Goal: Check status: Check status

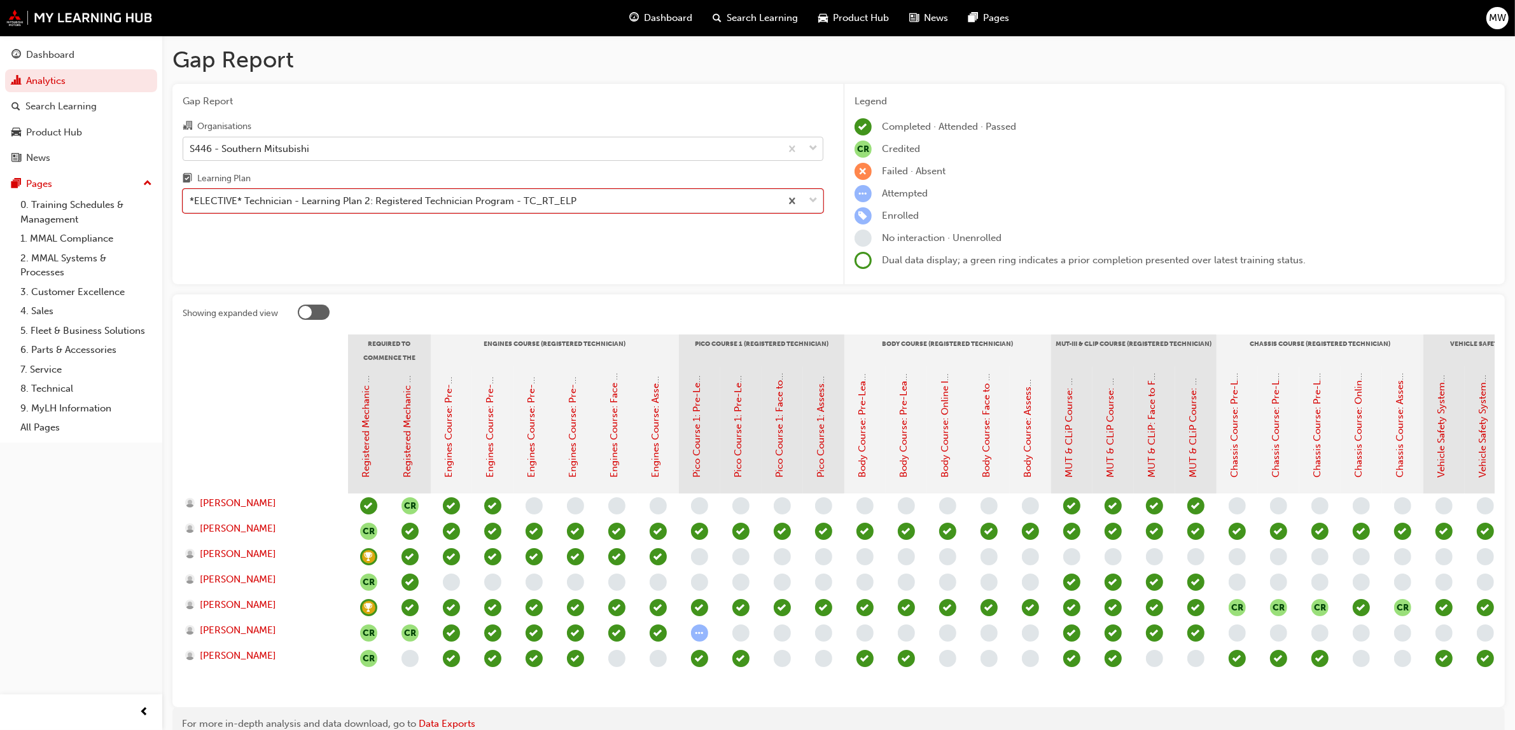
click at [814, 148] on span "down-icon" at bounding box center [813, 149] width 9 height 17
click at [191, 148] on input "Organisations S446 - Southern Mitsubishi" at bounding box center [190, 148] width 1 height 11
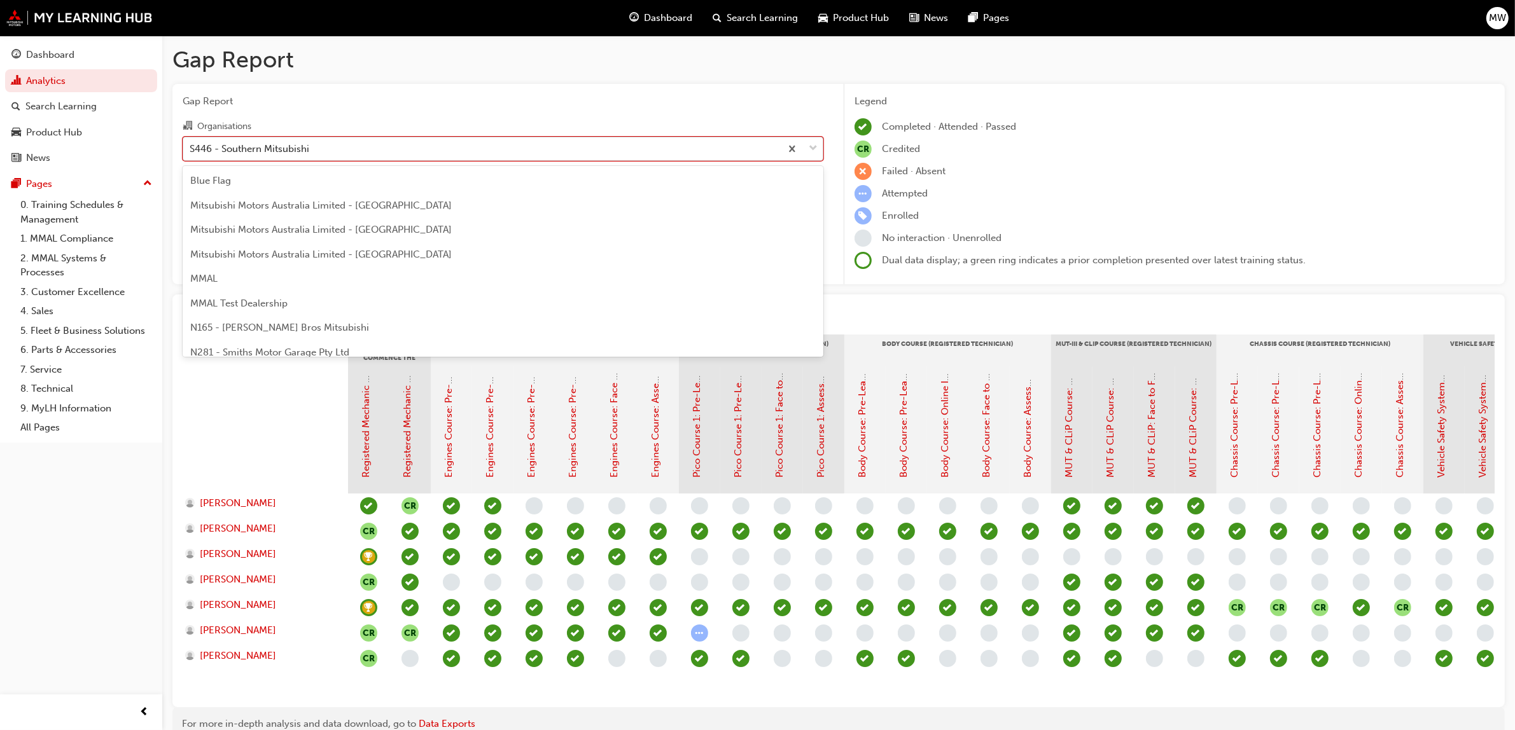
scroll to position [2659, 0]
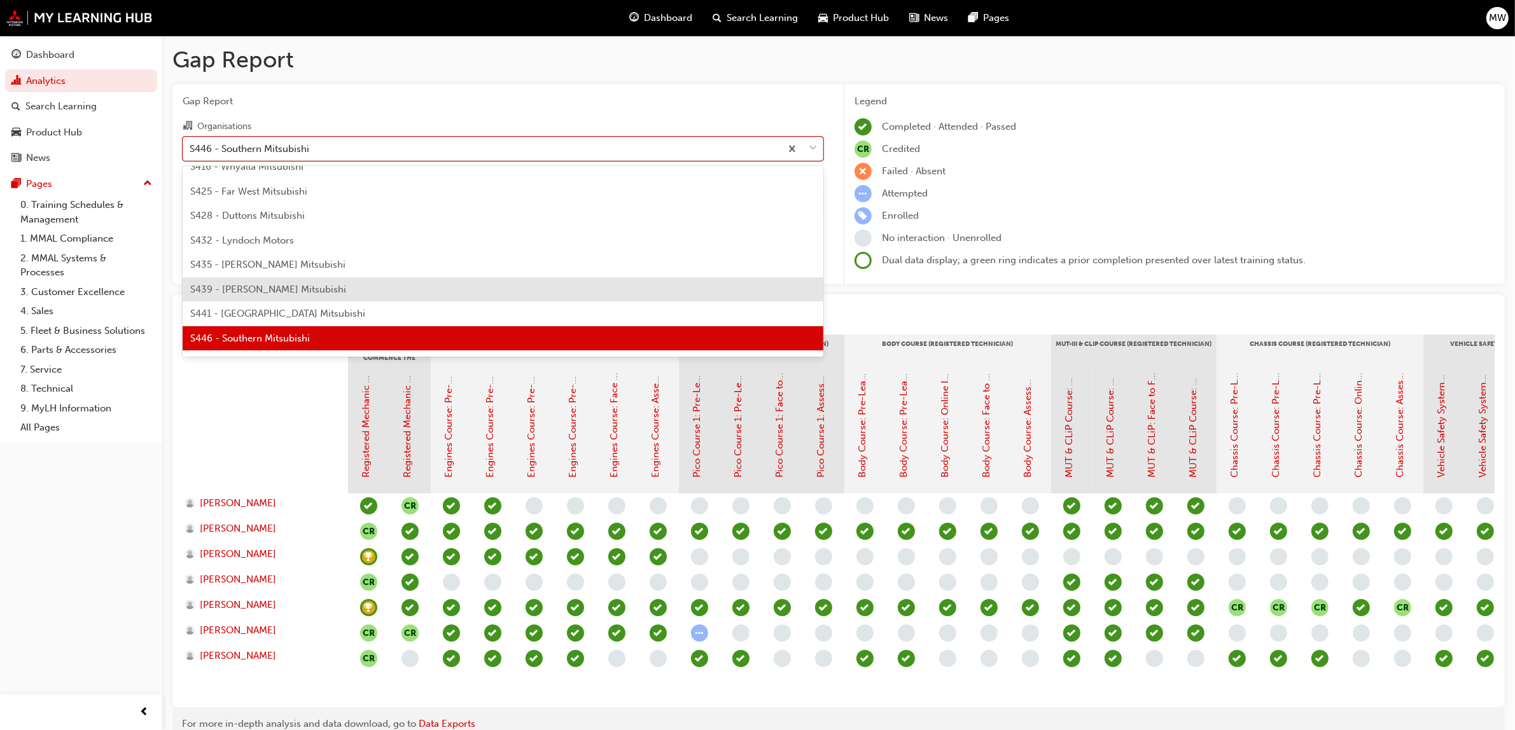
click at [303, 291] on span "S439 - [PERSON_NAME] Mitsubishi" at bounding box center [268, 289] width 156 height 11
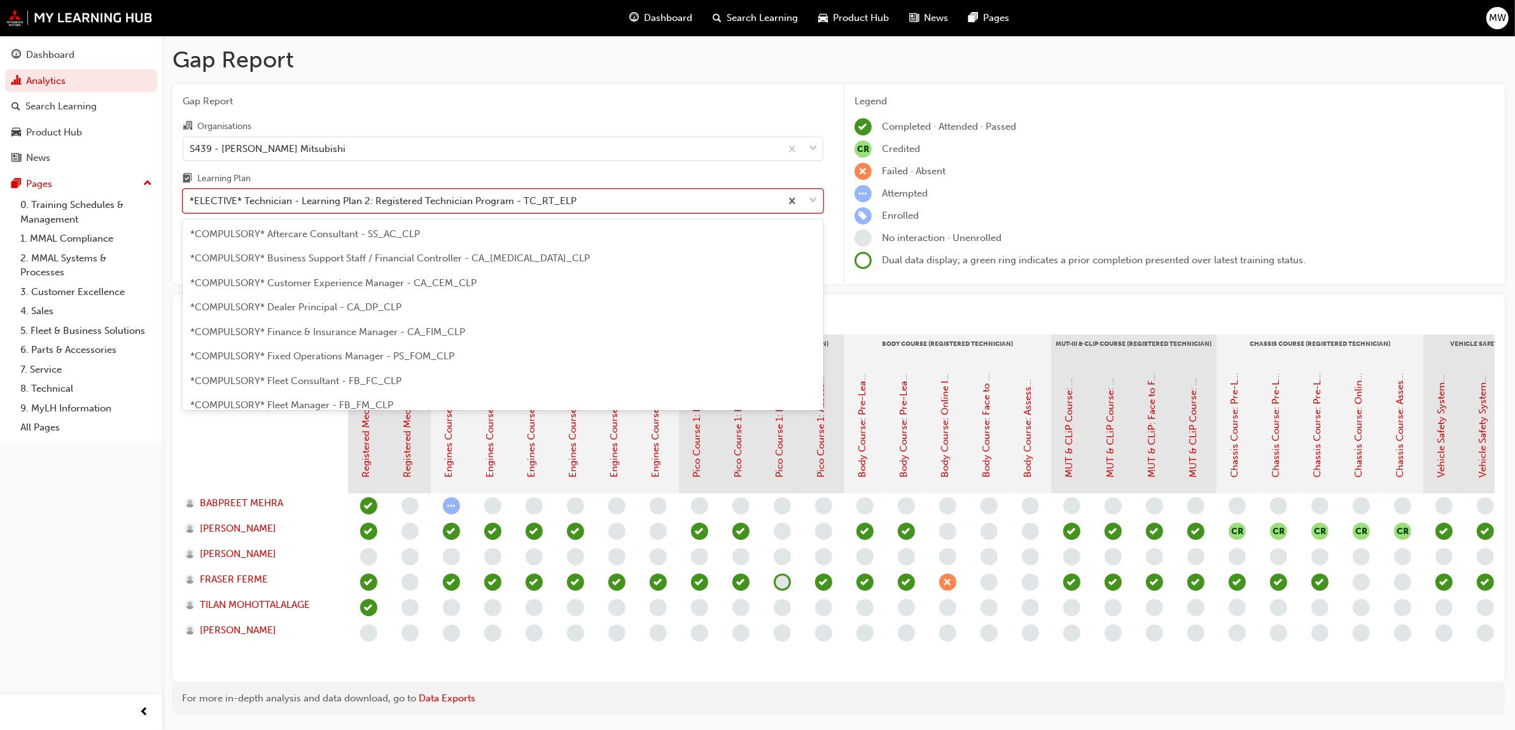
click at [812, 197] on span "down-icon" at bounding box center [813, 201] width 9 height 17
click at [191, 197] on input "Learning Plan option *ELECTIVE* Technician - Learning Plan 2: Registered Techni…" at bounding box center [190, 200] width 1 height 11
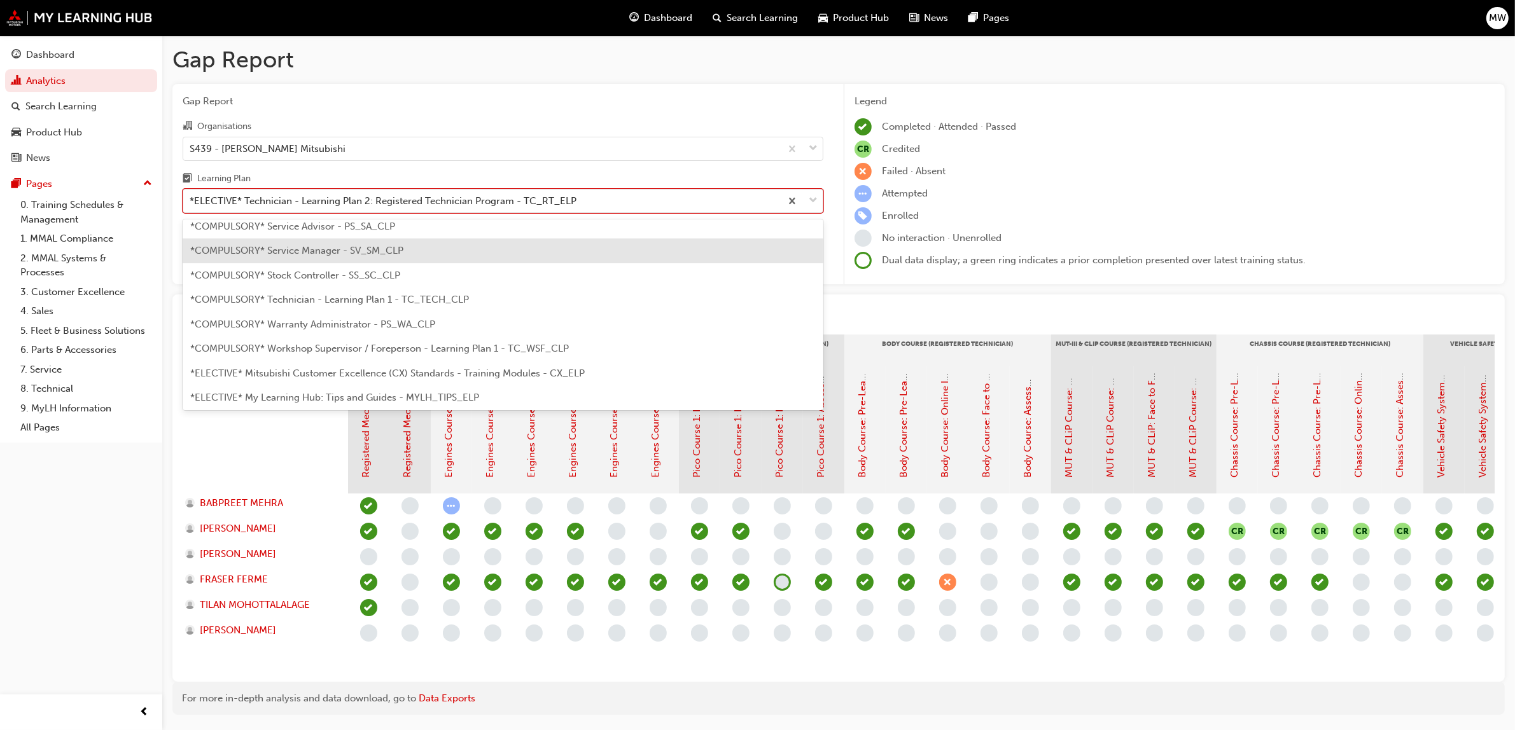
scroll to position [433, 0]
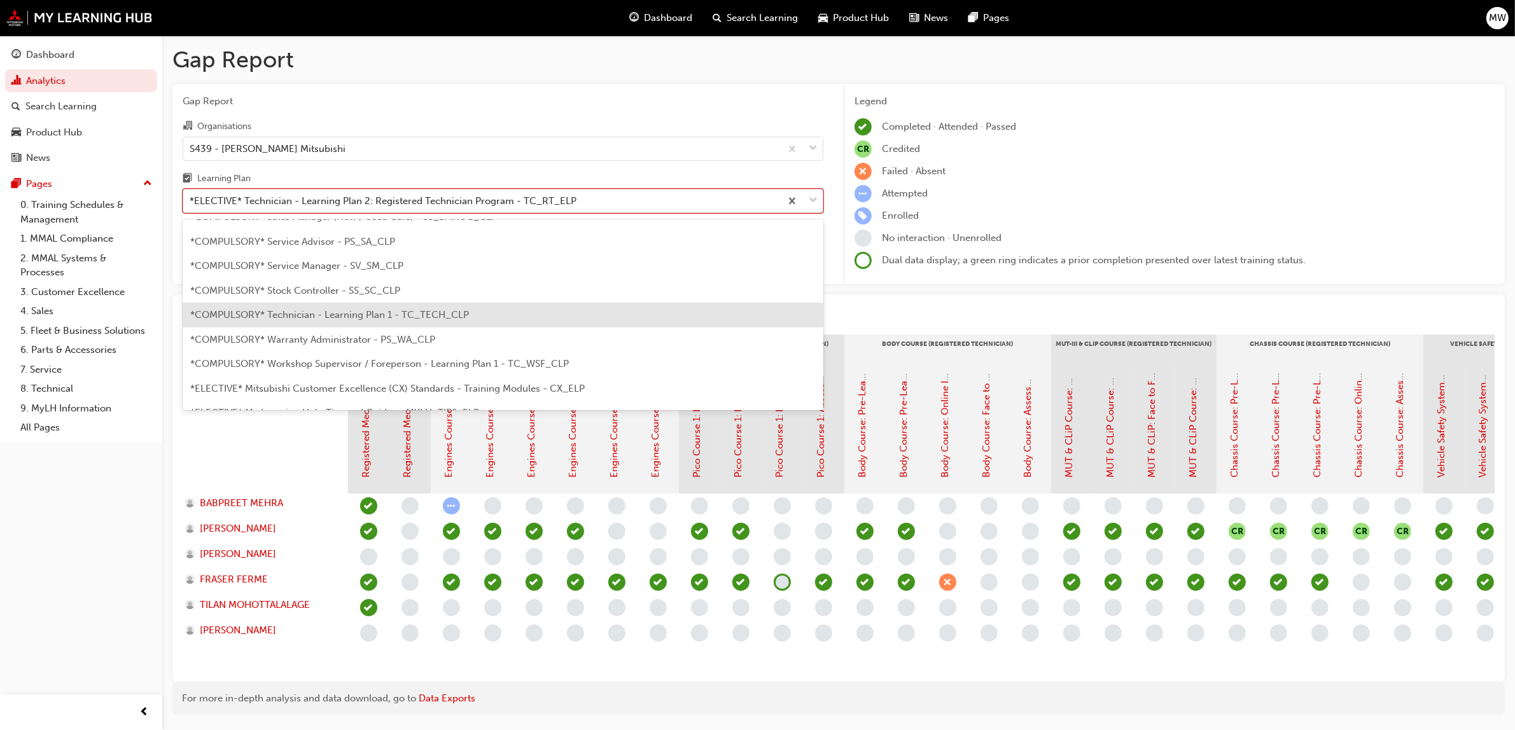
click at [375, 316] on span "*COMPULSORY* Technician - Learning Plan 1 - TC_TECH_CLP" at bounding box center [329, 314] width 279 height 11
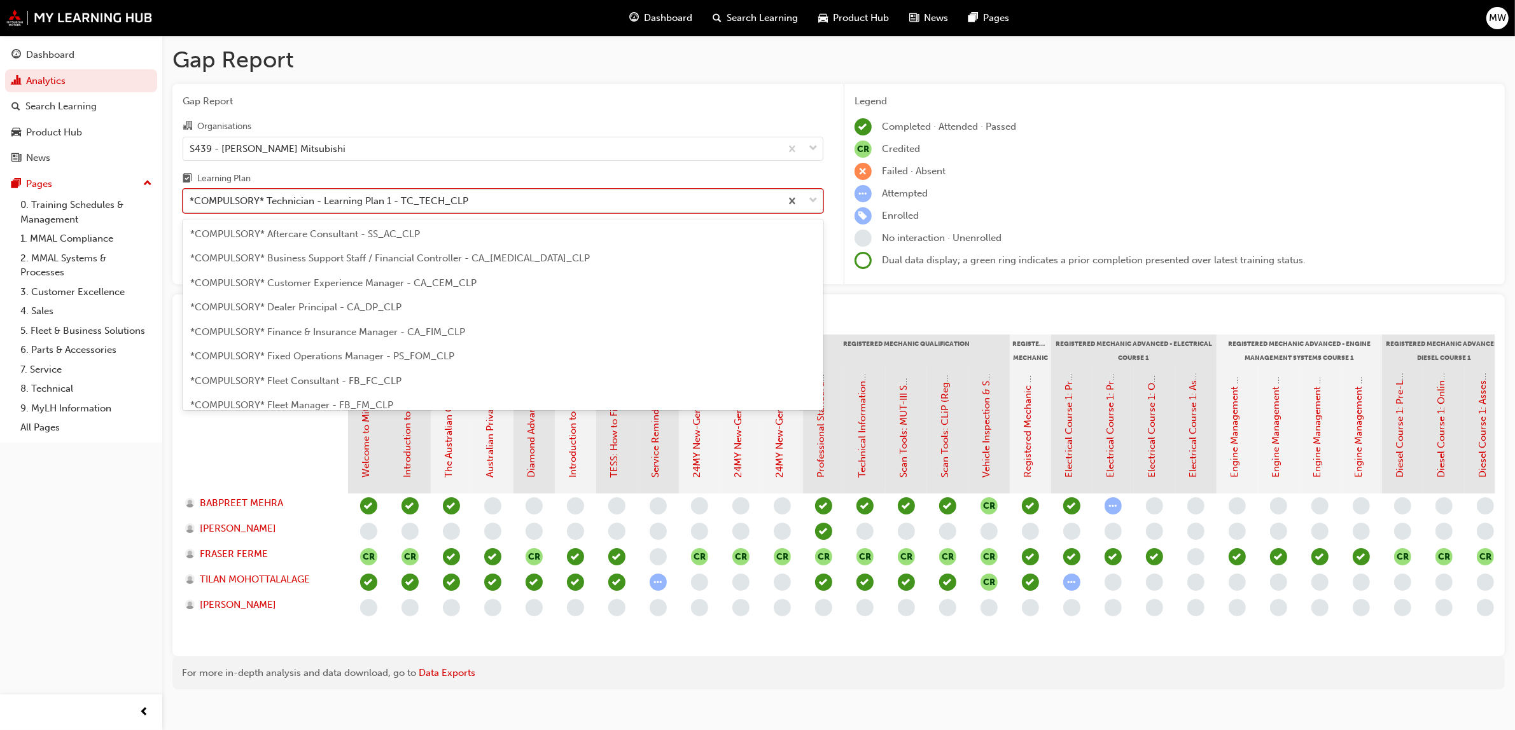
scroll to position [358, 0]
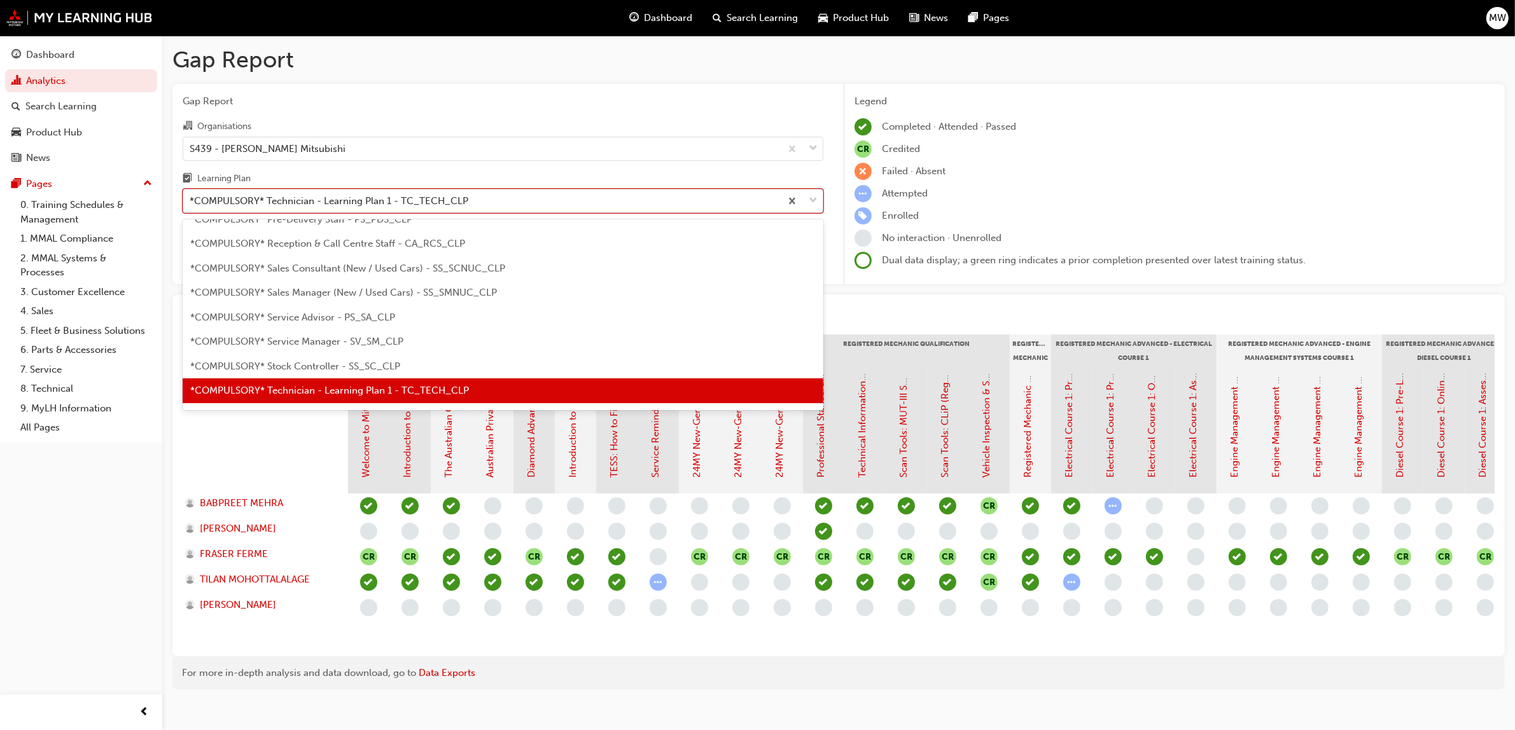
click at [811, 198] on span "down-icon" at bounding box center [813, 201] width 9 height 17
click at [191, 198] on input "Learning Plan option *COMPULSORY* Technician - Learning Plan 1 - TC_TECH_CLP, s…" at bounding box center [190, 200] width 1 height 11
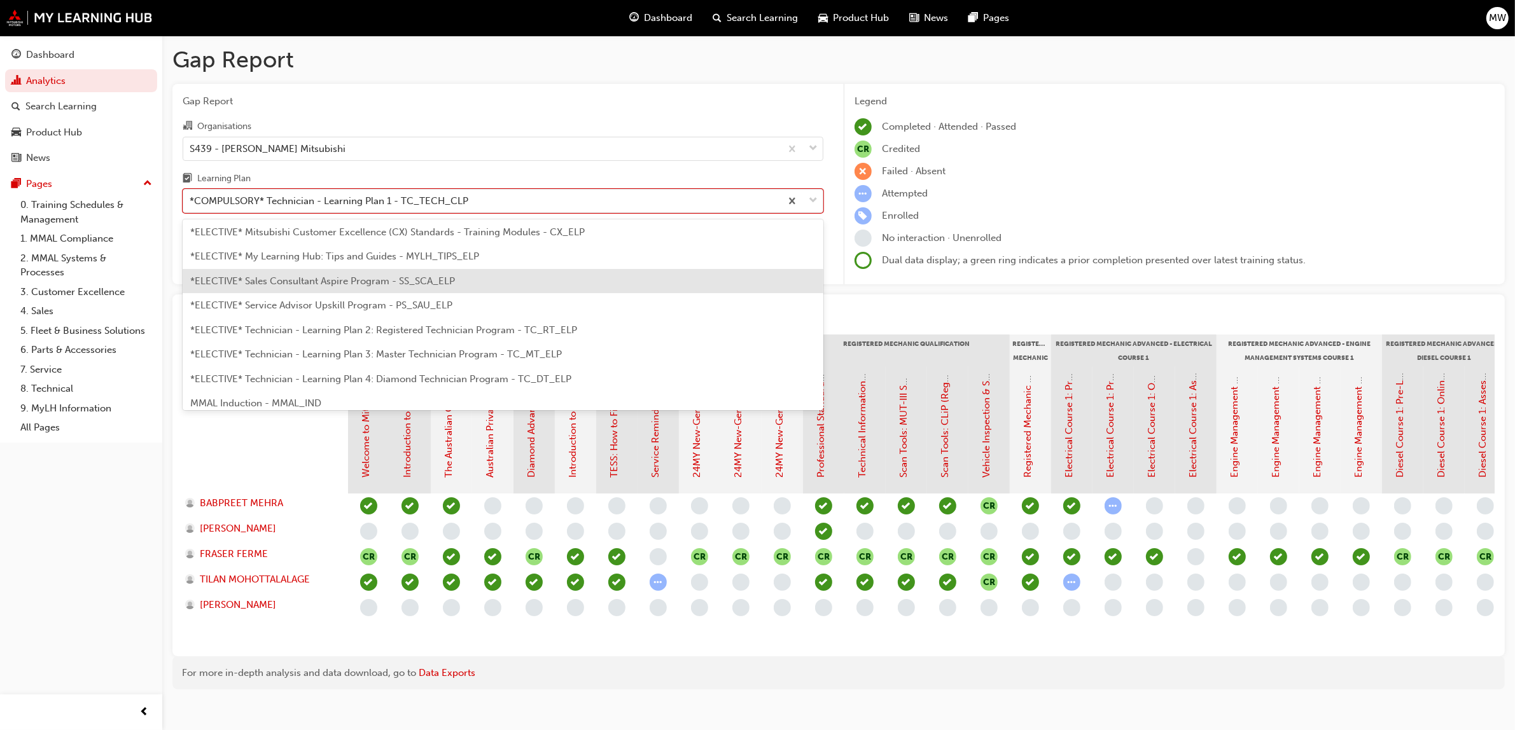
scroll to position [558, 0]
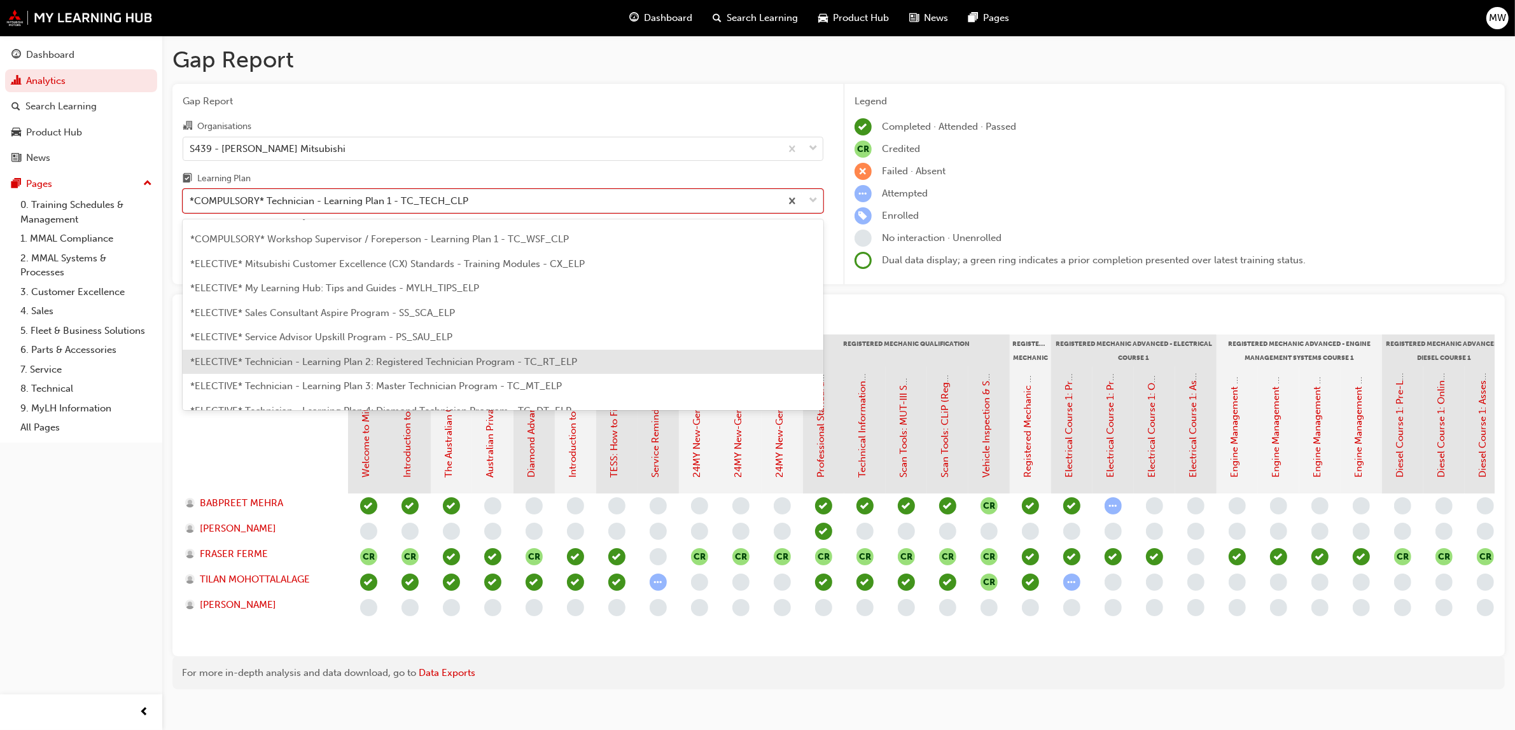
click at [504, 361] on span "*ELECTIVE* Technician - Learning Plan 2: Registered Technician Program - TC_RT_…" at bounding box center [383, 361] width 387 height 11
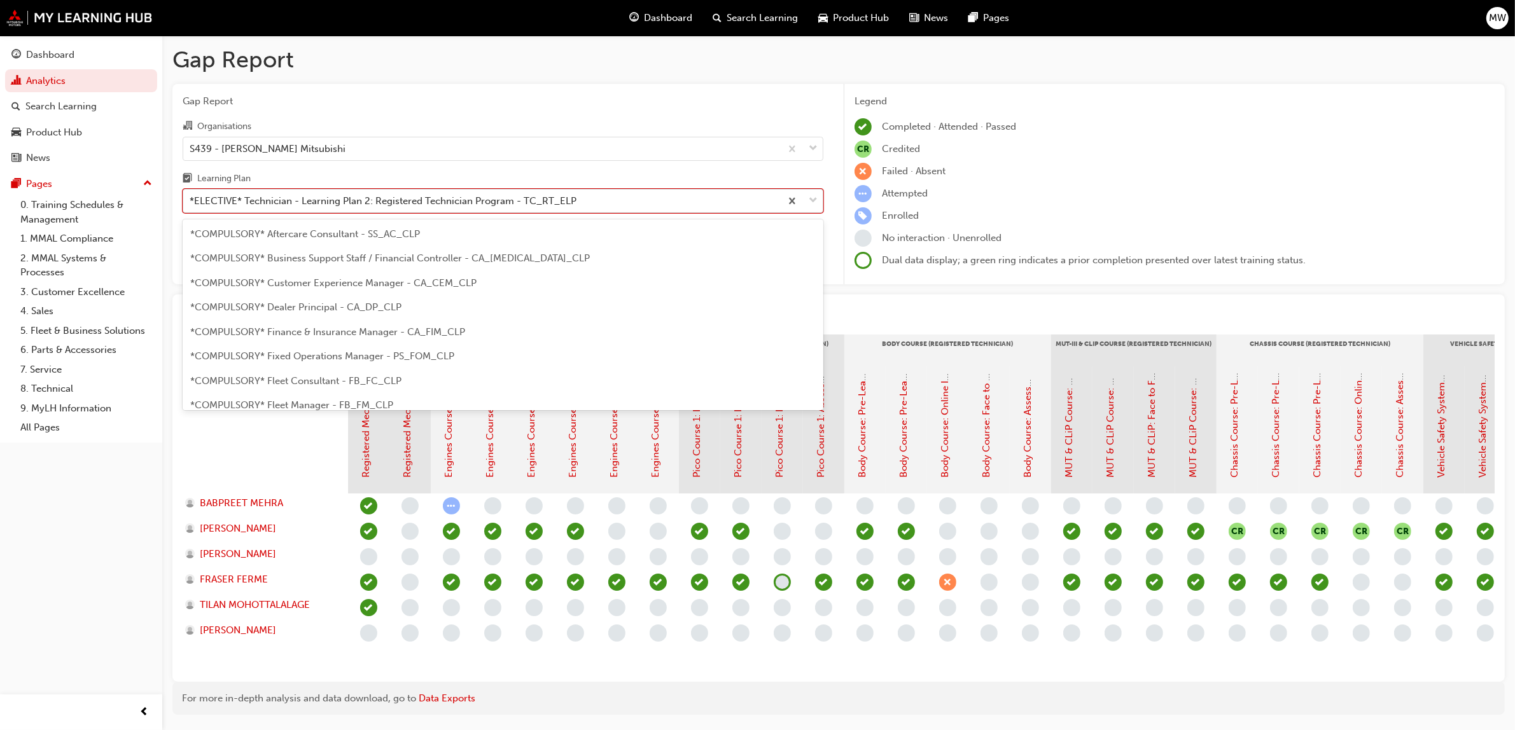
click at [813, 198] on span "down-icon" at bounding box center [813, 201] width 9 height 17
click at [191, 198] on input "Learning Plan option *ELECTIVE* Technician - Learning Plan 2: Registered Techni…" at bounding box center [190, 200] width 1 height 11
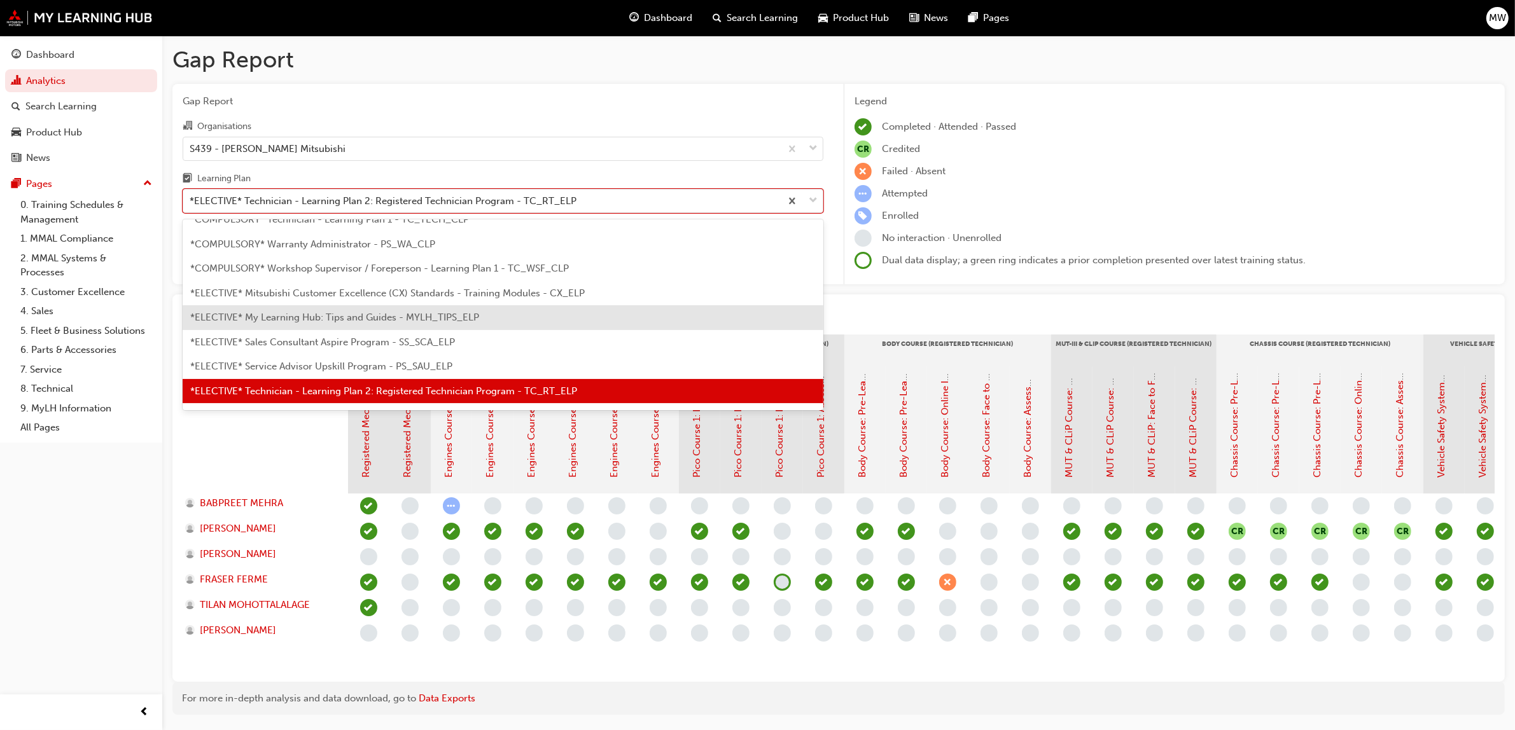
click at [376, 314] on span "*ELECTIVE* My Learning Hub: Tips and Guides - MYLH_TIPS_ELP" at bounding box center [334, 317] width 289 height 11
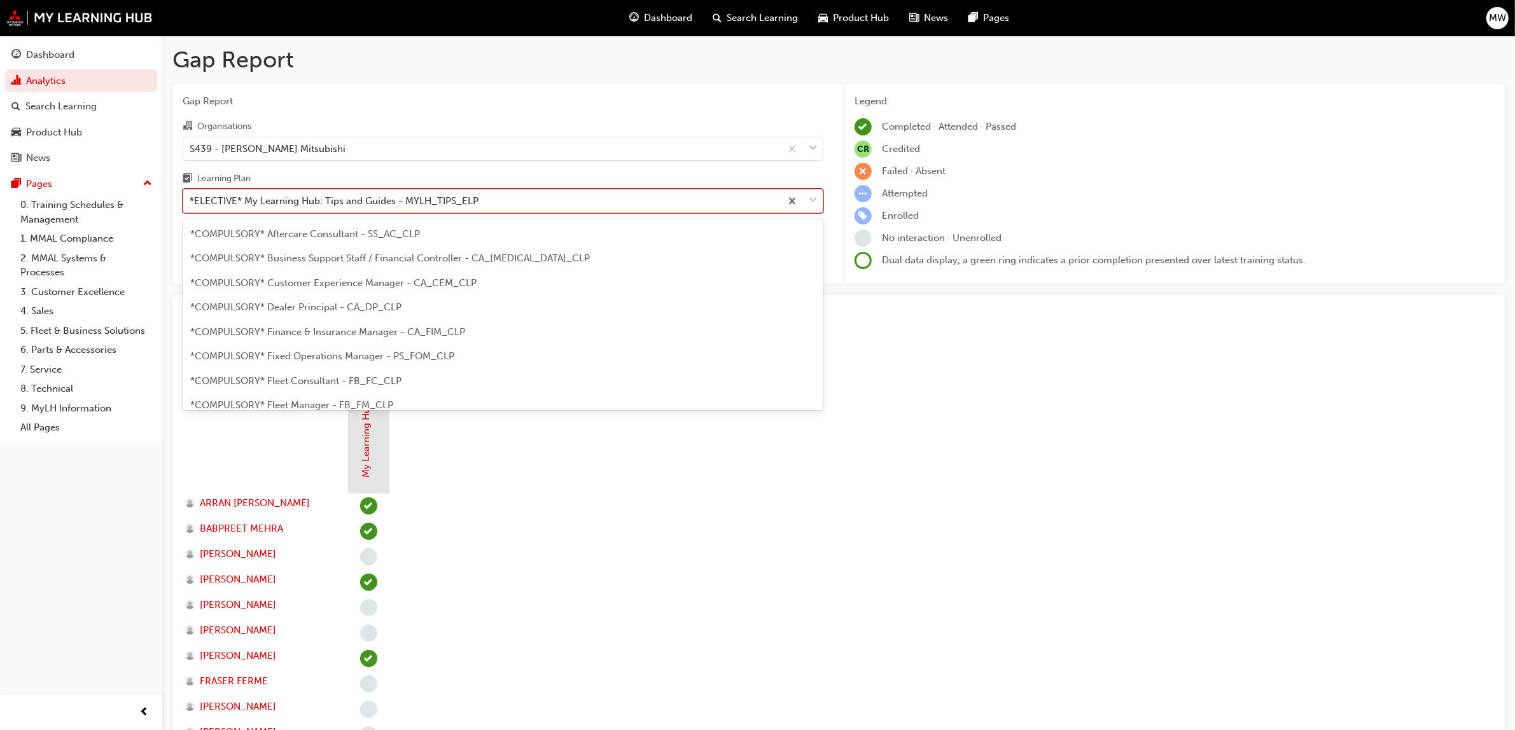
click at [814, 195] on span "down-icon" at bounding box center [813, 201] width 9 height 17
click at [191, 195] on input "Learning Plan option *ELECTIVE* My Learning Hub: Tips and Guides - MYLH_TIPS_EL…" at bounding box center [190, 200] width 1 height 11
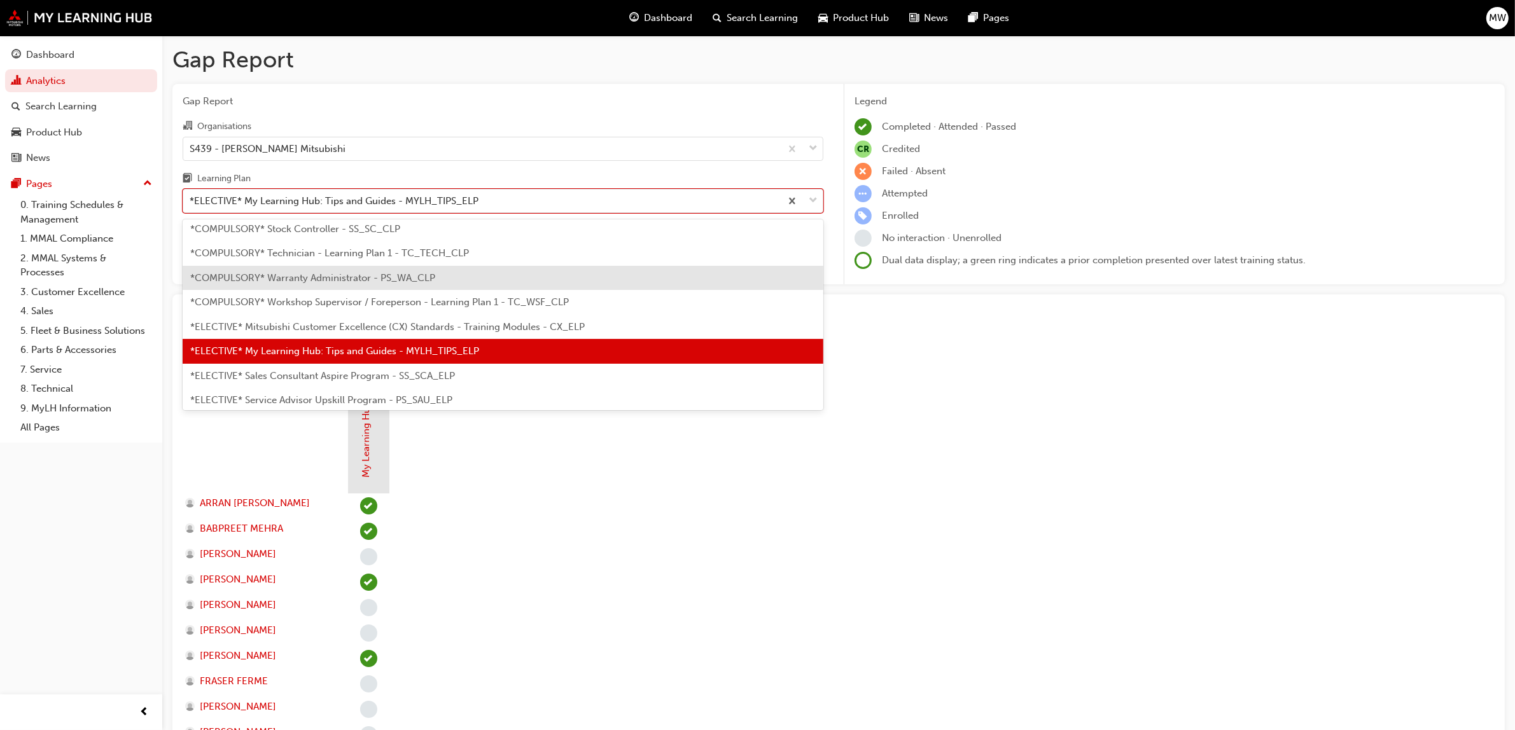
scroll to position [503, 0]
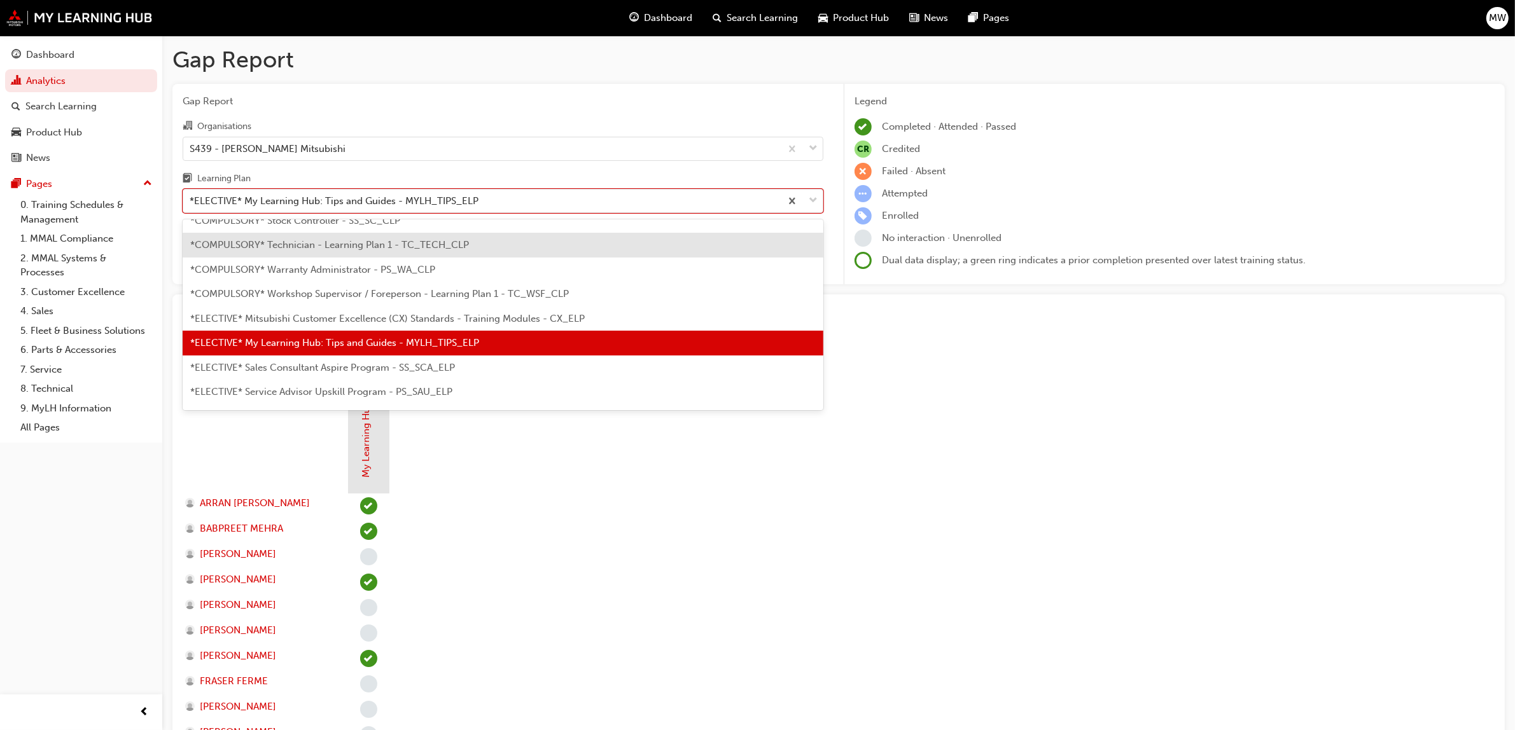
click at [408, 247] on span "*COMPULSORY* Technician - Learning Plan 1 - TC_TECH_CLP" at bounding box center [329, 244] width 279 height 11
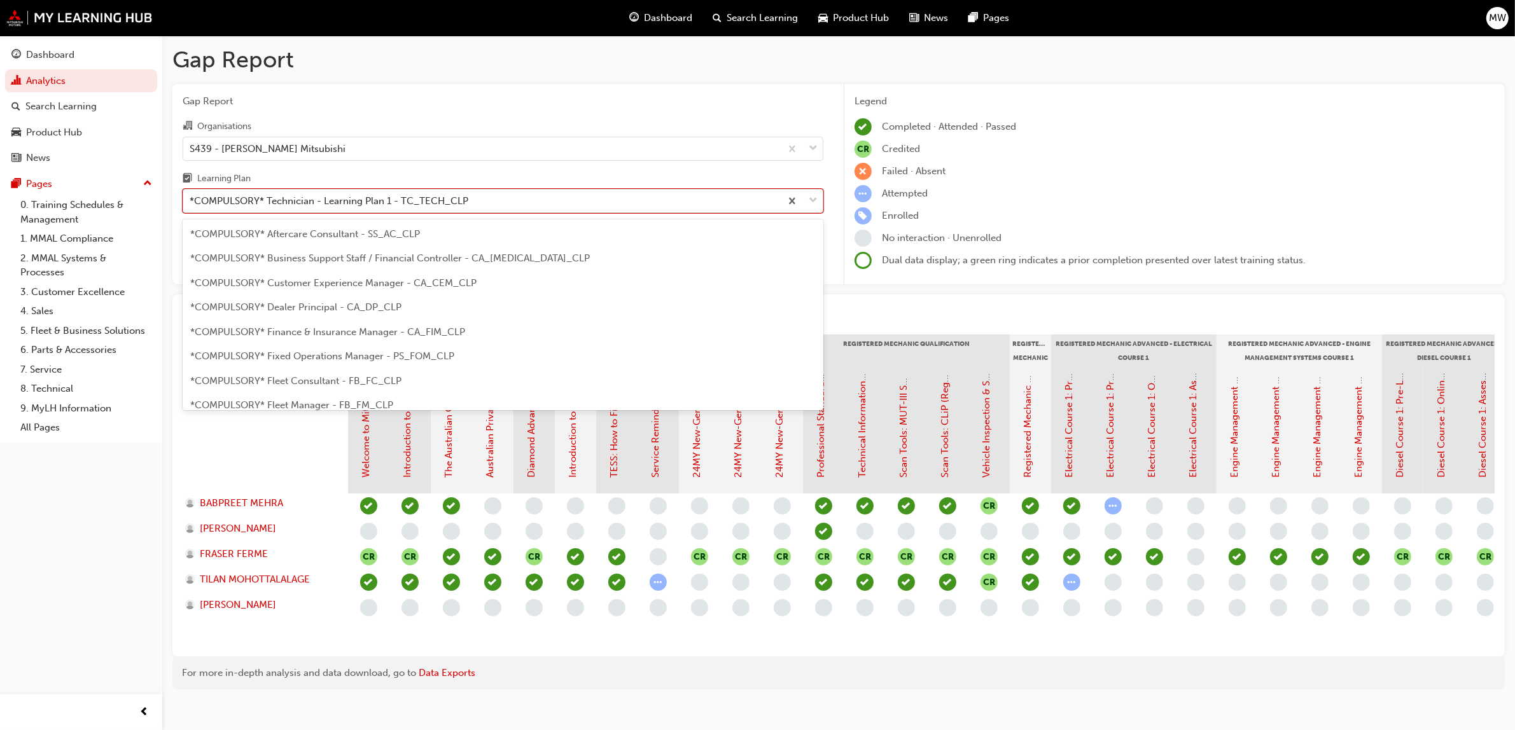
scroll to position [358, 0]
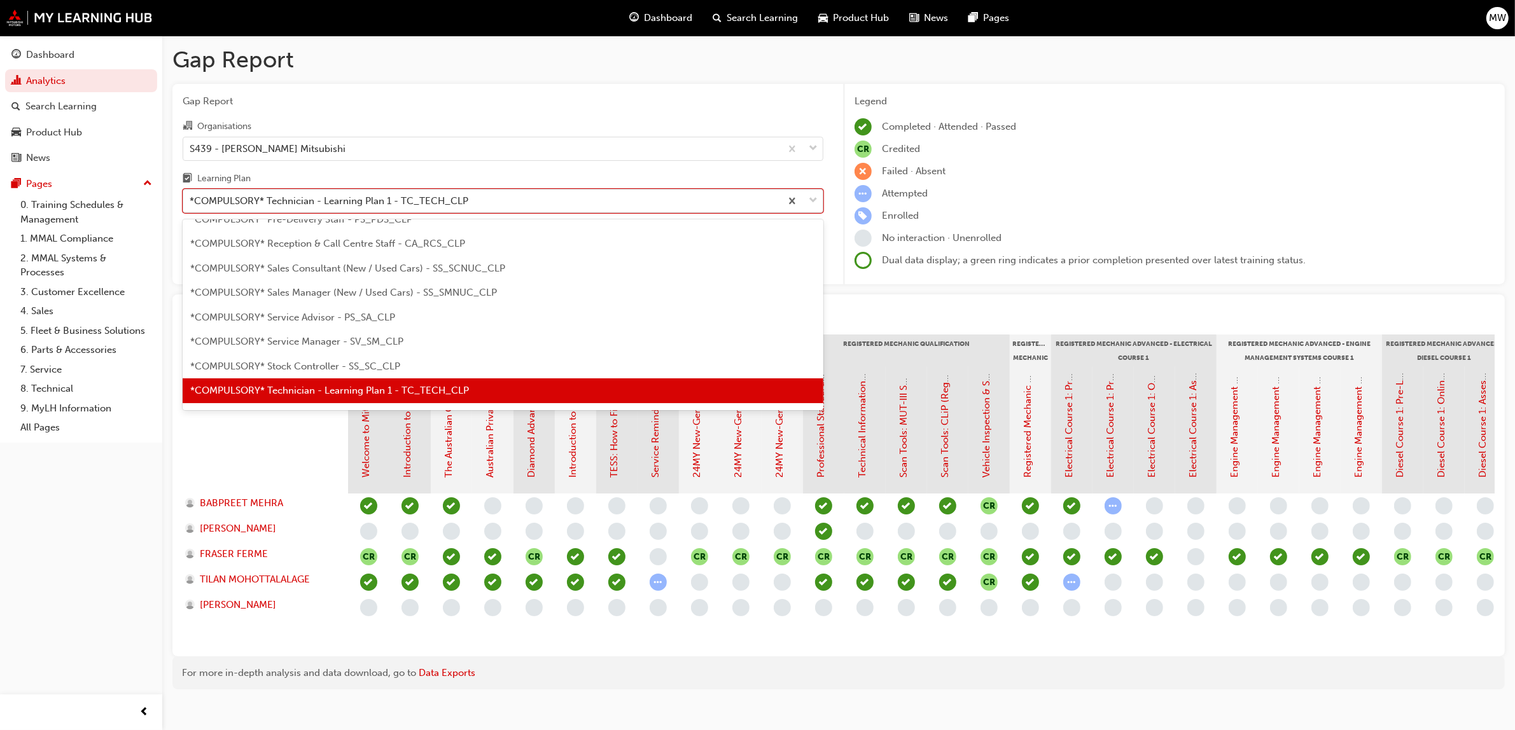
click at [813, 196] on span "down-icon" at bounding box center [813, 201] width 9 height 17
click at [191, 196] on input "Learning Plan option *COMPULSORY* Technician - Learning Plan 1 - TC_TECH_CLP, s…" at bounding box center [190, 200] width 1 height 11
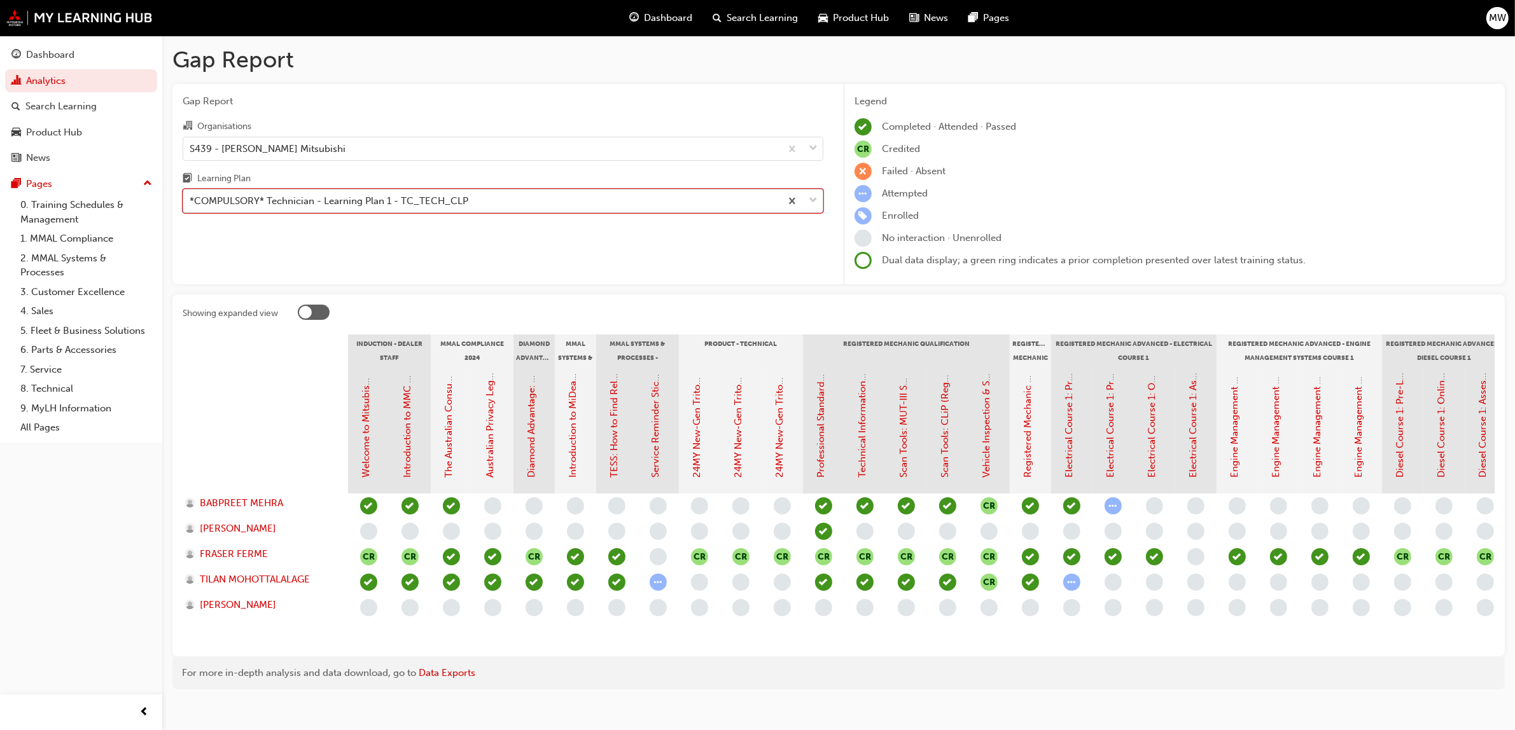
click at [813, 196] on span "down-icon" at bounding box center [813, 201] width 9 height 17
click at [191, 196] on input "Learning Plan option *COMPULSORY* Technician - Learning Plan 1 - TC_TECH_CLP, s…" at bounding box center [190, 200] width 1 height 11
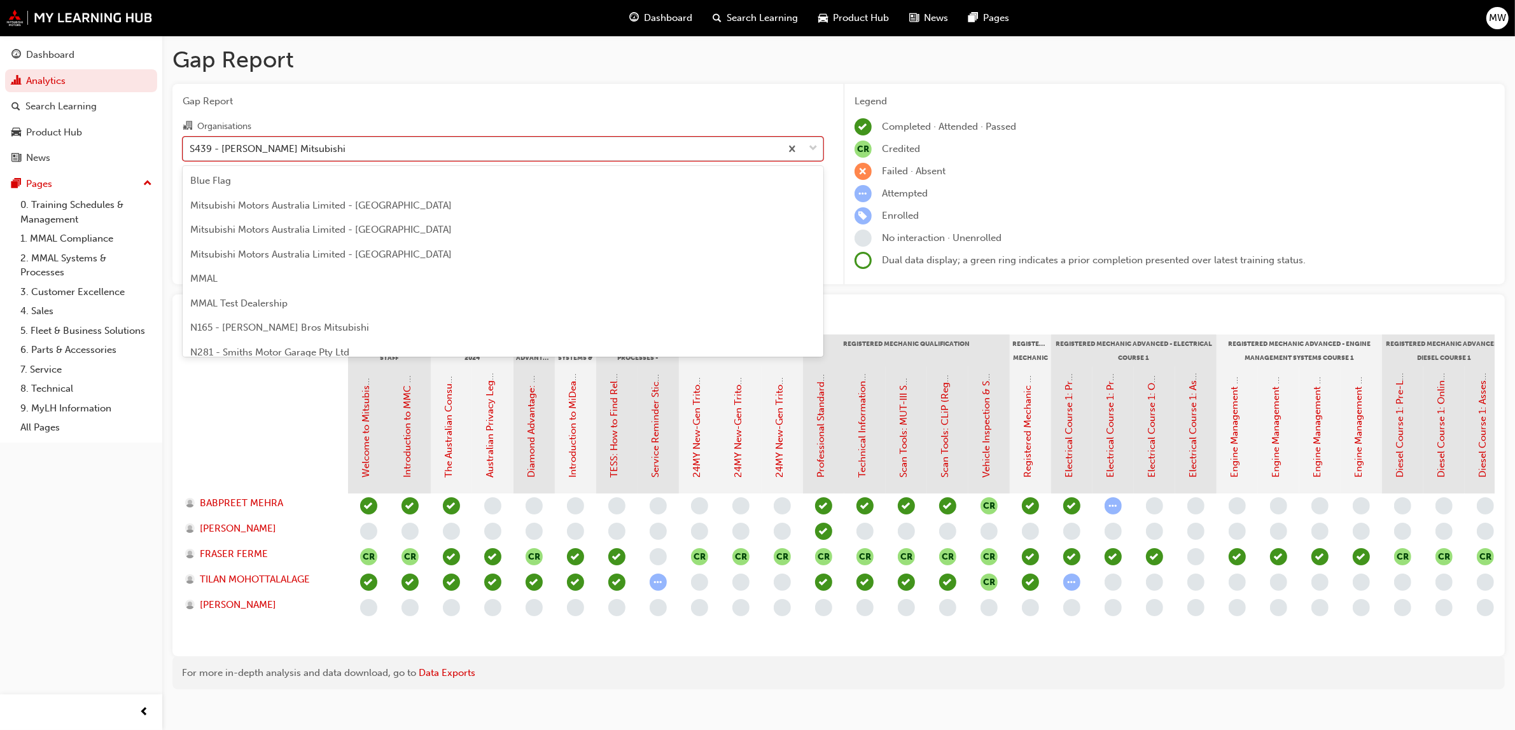
click at [814, 145] on span "down-icon" at bounding box center [813, 149] width 9 height 17
click at [191, 145] on input "Organisations option S439 - [PERSON_NAME] Mitsubishi, selected. option S439 - […" at bounding box center [190, 148] width 1 height 11
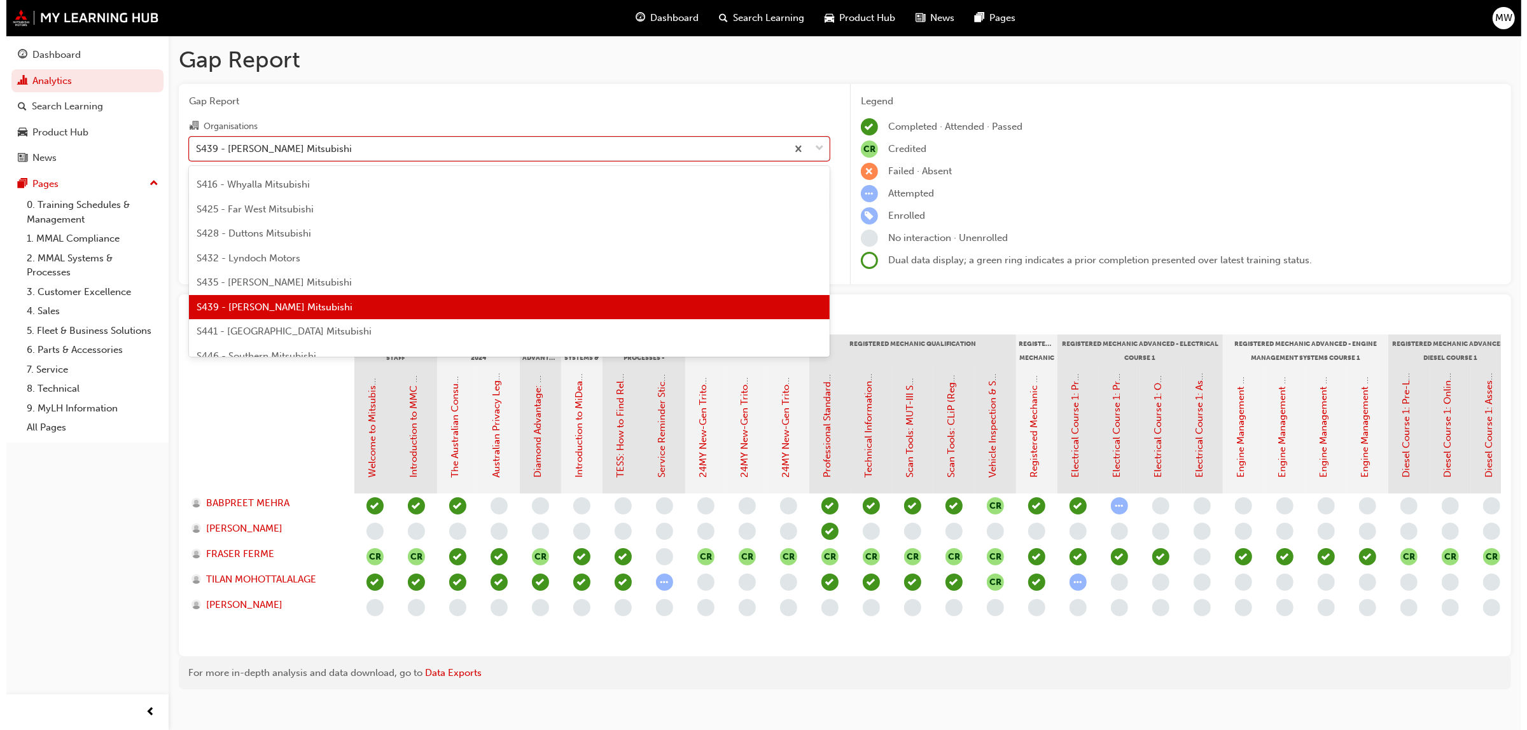
scroll to position [2673, 0]
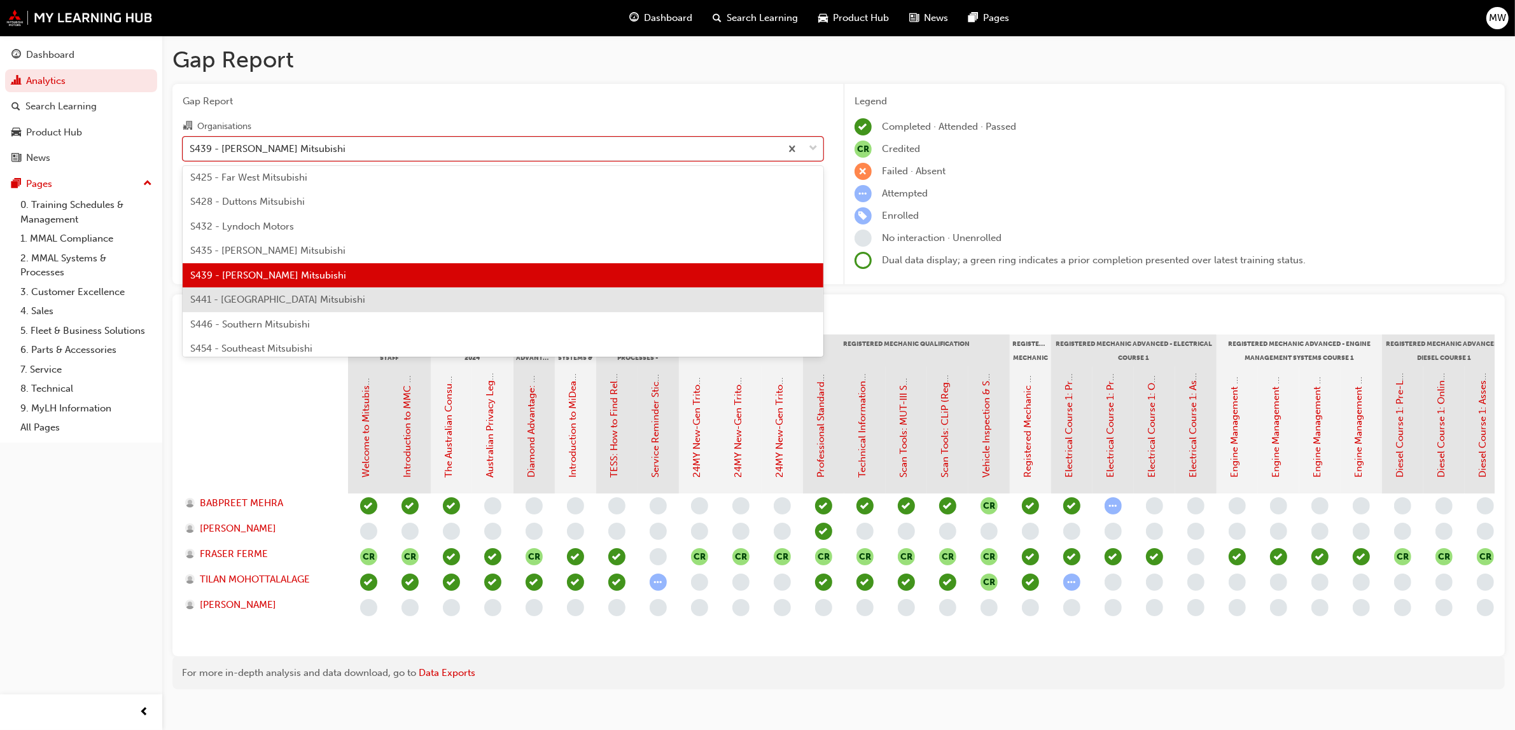
click at [263, 302] on span "S441 - [GEOGRAPHIC_DATA] Mitsubishi" at bounding box center [277, 299] width 175 height 11
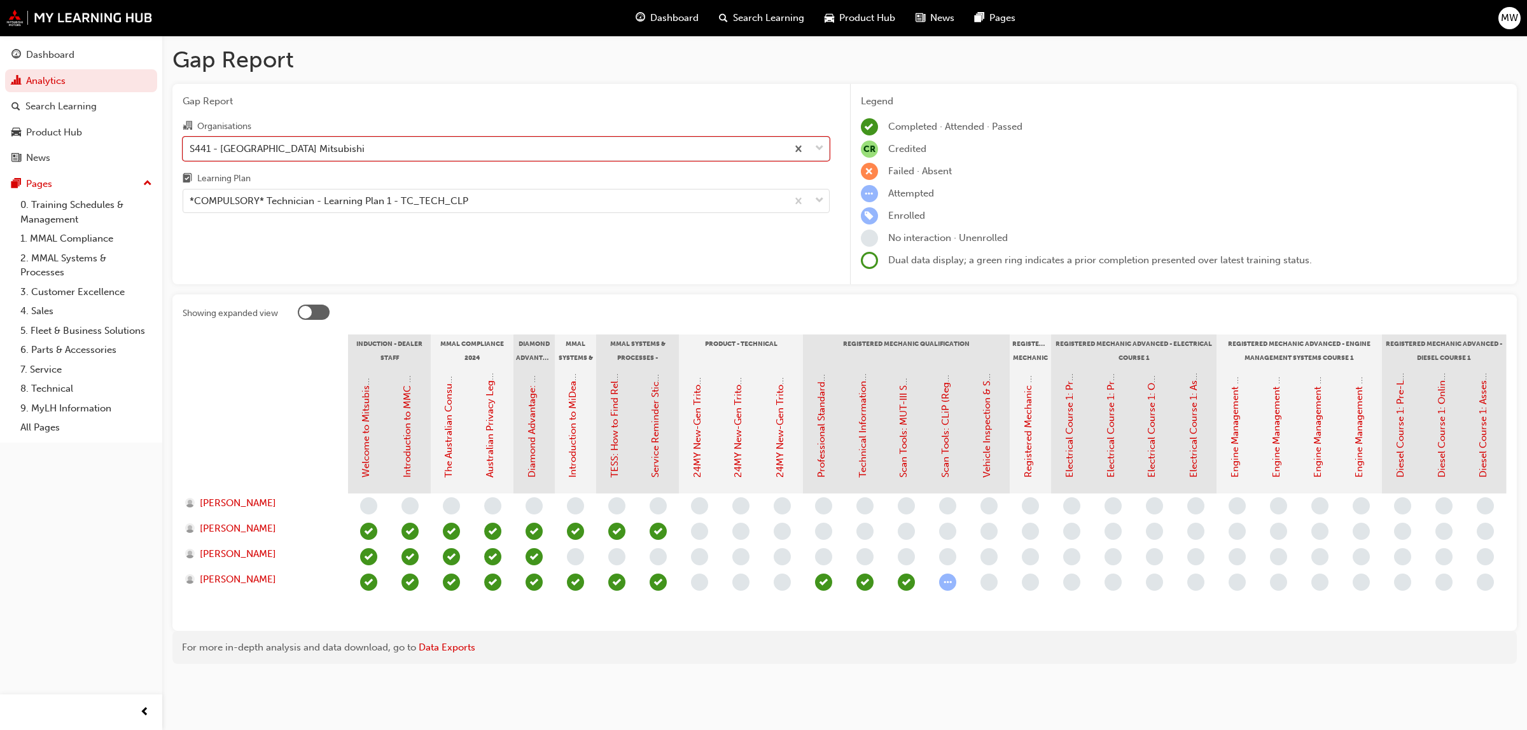
scroll to position [0, 123]
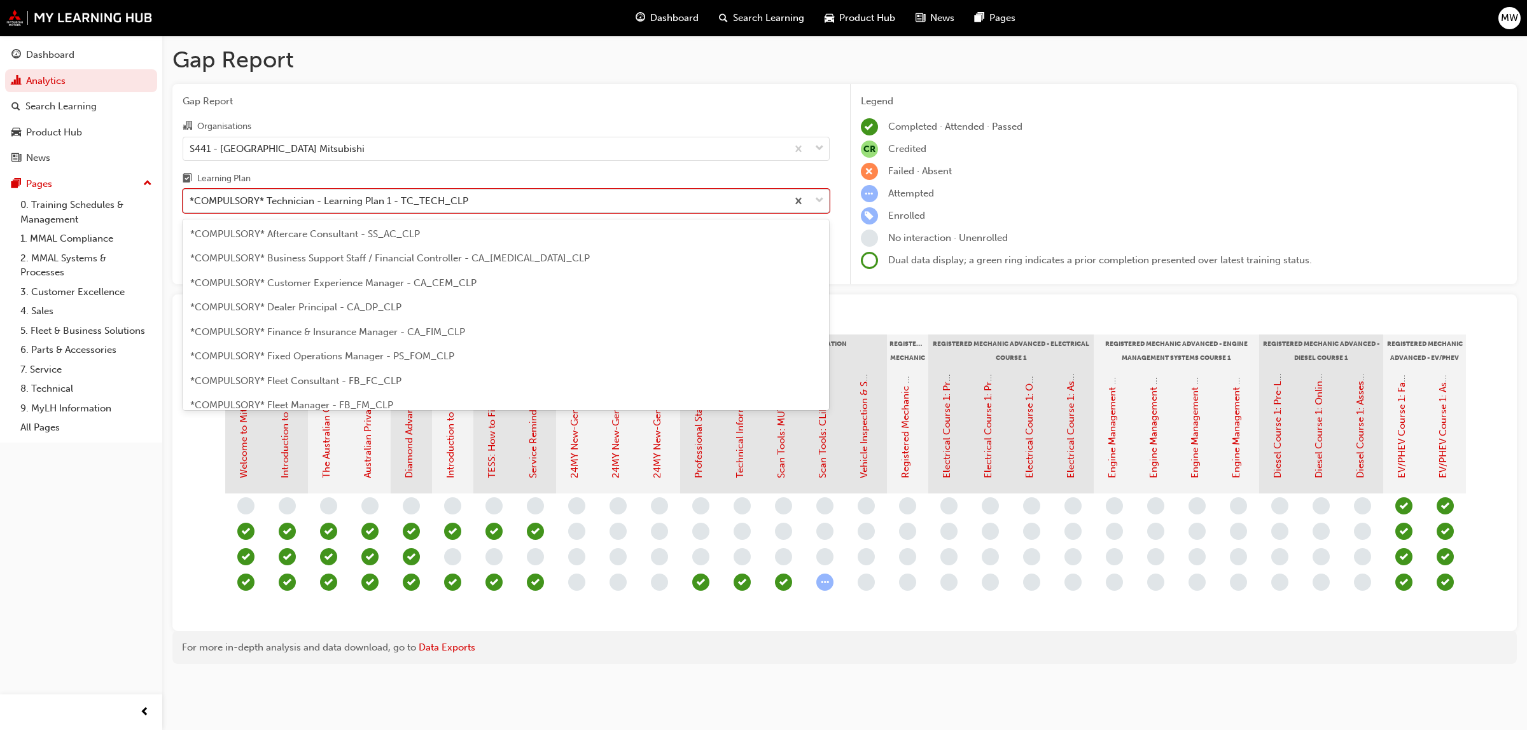
click at [816, 199] on span "down-icon" at bounding box center [819, 201] width 9 height 17
click at [191, 199] on input "Learning Plan option *COMPULSORY* Technician - Learning Plan 1 - TC_TECH_CLP, s…" at bounding box center [190, 200] width 1 height 11
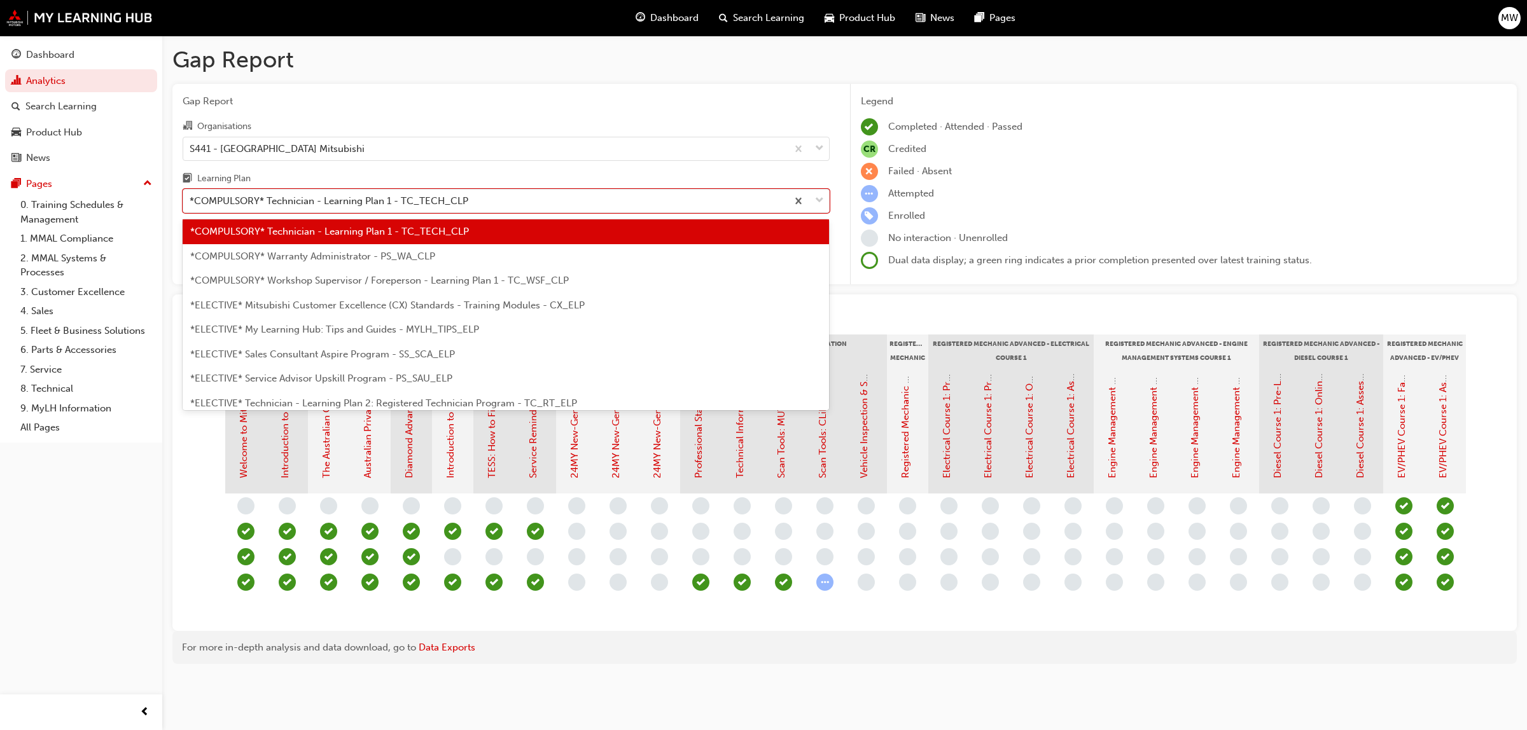
scroll to position [548, 0]
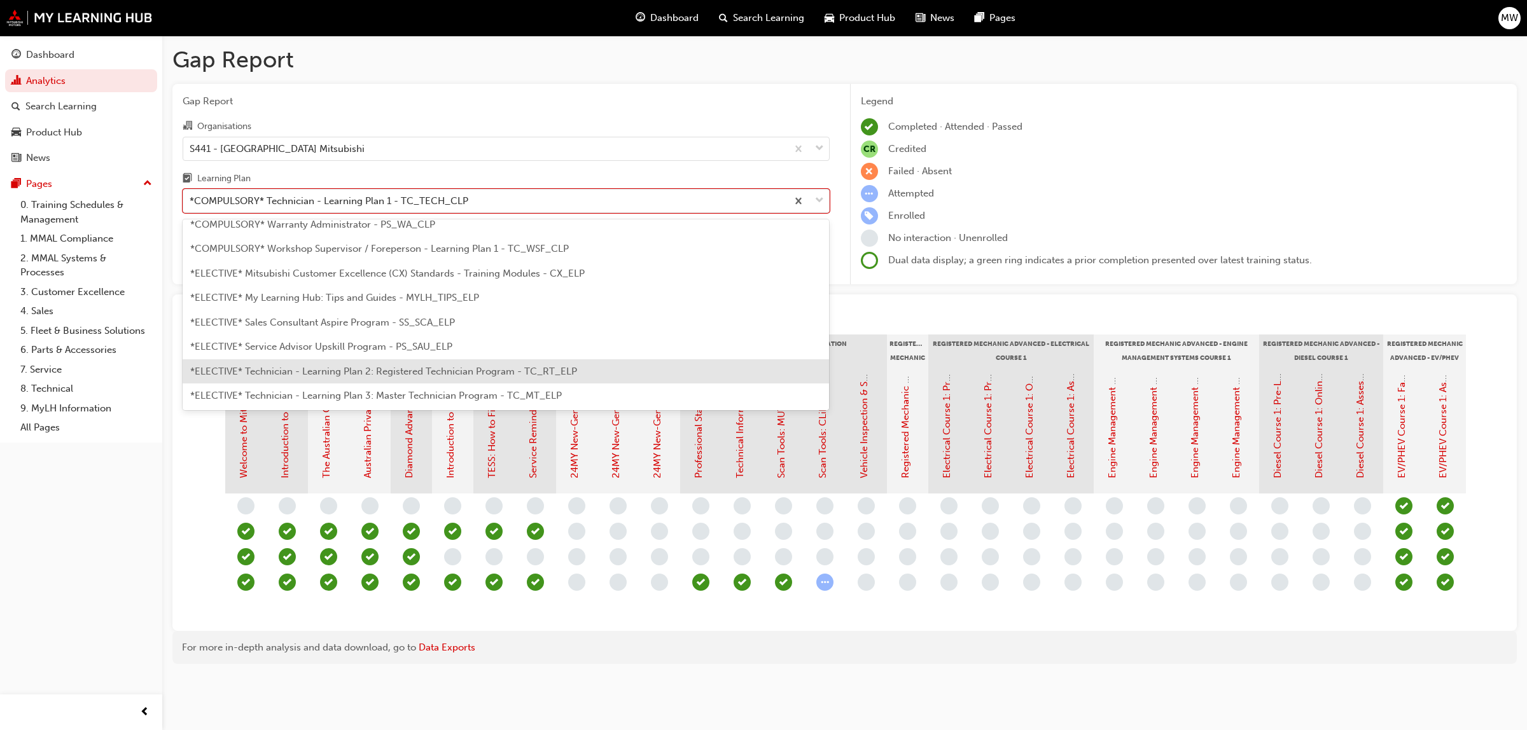
click at [532, 374] on span "*ELECTIVE* Technician - Learning Plan 2: Registered Technician Program - TC_RT_…" at bounding box center [383, 371] width 387 height 11
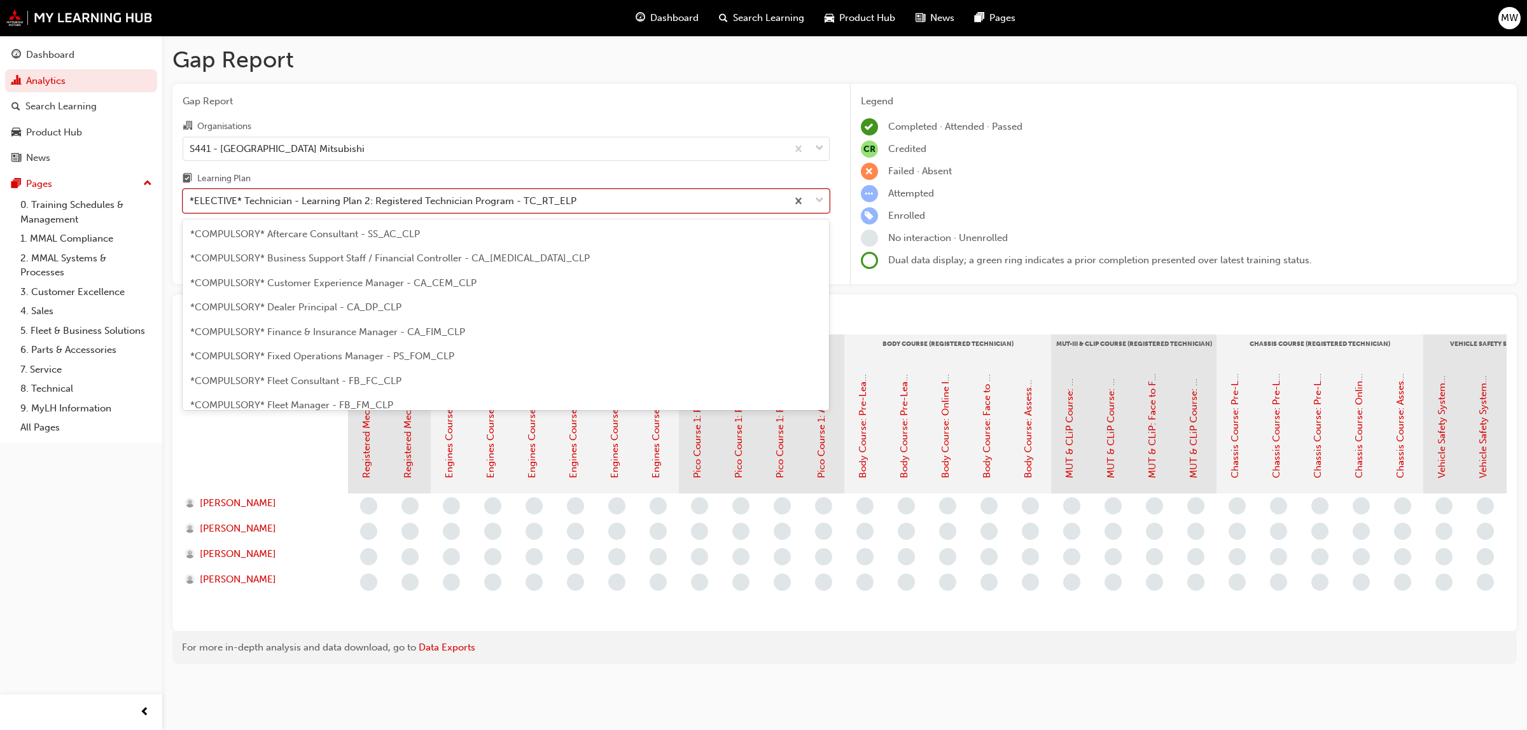
scroll to position [529, 0]
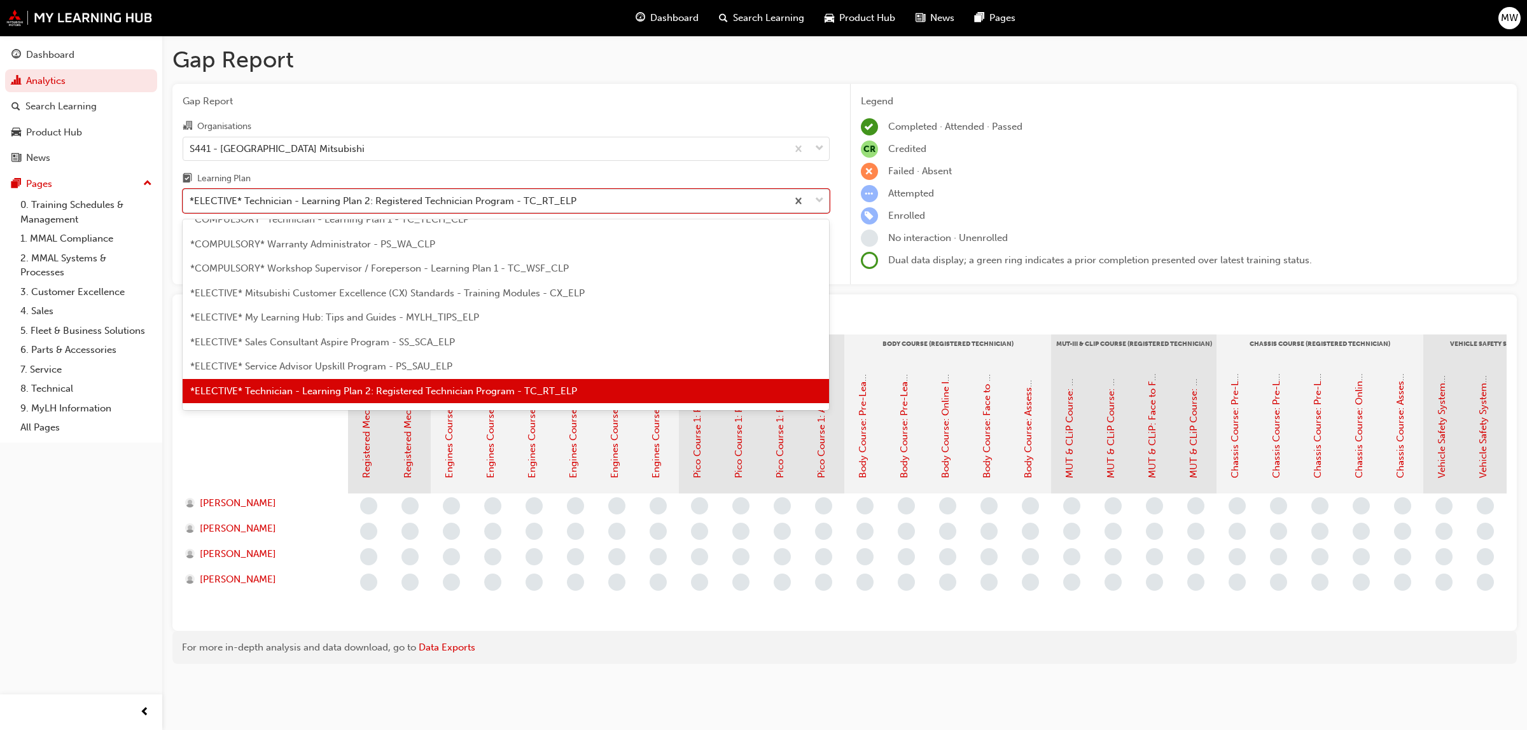
click at [817, 202] on span "down-icon" at bounding box center [819, 201] width 9 height 17
click at [191, 202] on input "Learning Plan option *ELECTIVE* Technician - Learning Plan 2: Registered Techni…" at bounding box center [190, 200] width 1 height 11
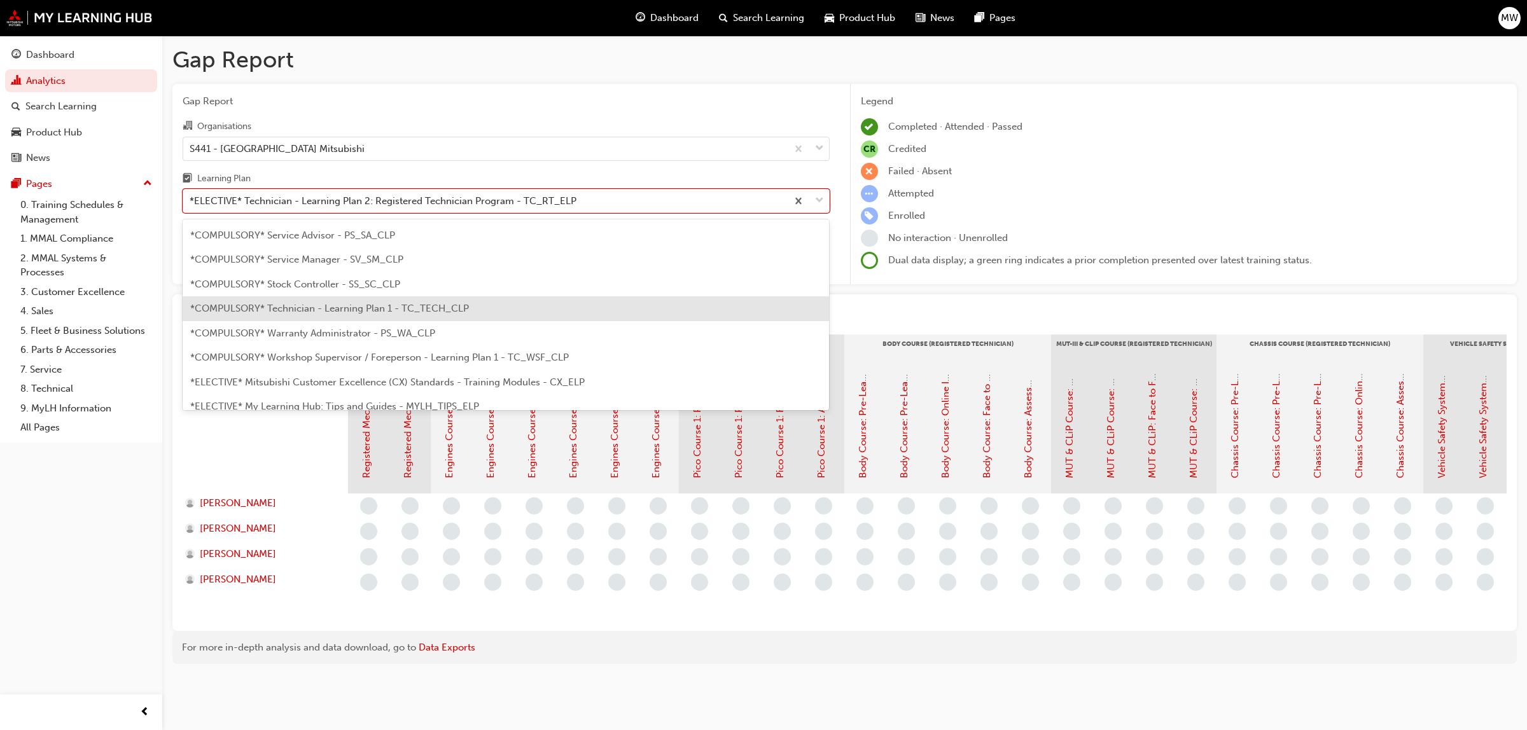
scroll to position [433, 0]
click at [450, 310] on span "*COMPULSORY* Technician - Learning Plan 1 - TC_TECH_CLP" at bounding box center [329, 314] width 279 height 11
